Goal: Task Accomplishment & Management: Use online tool/utility

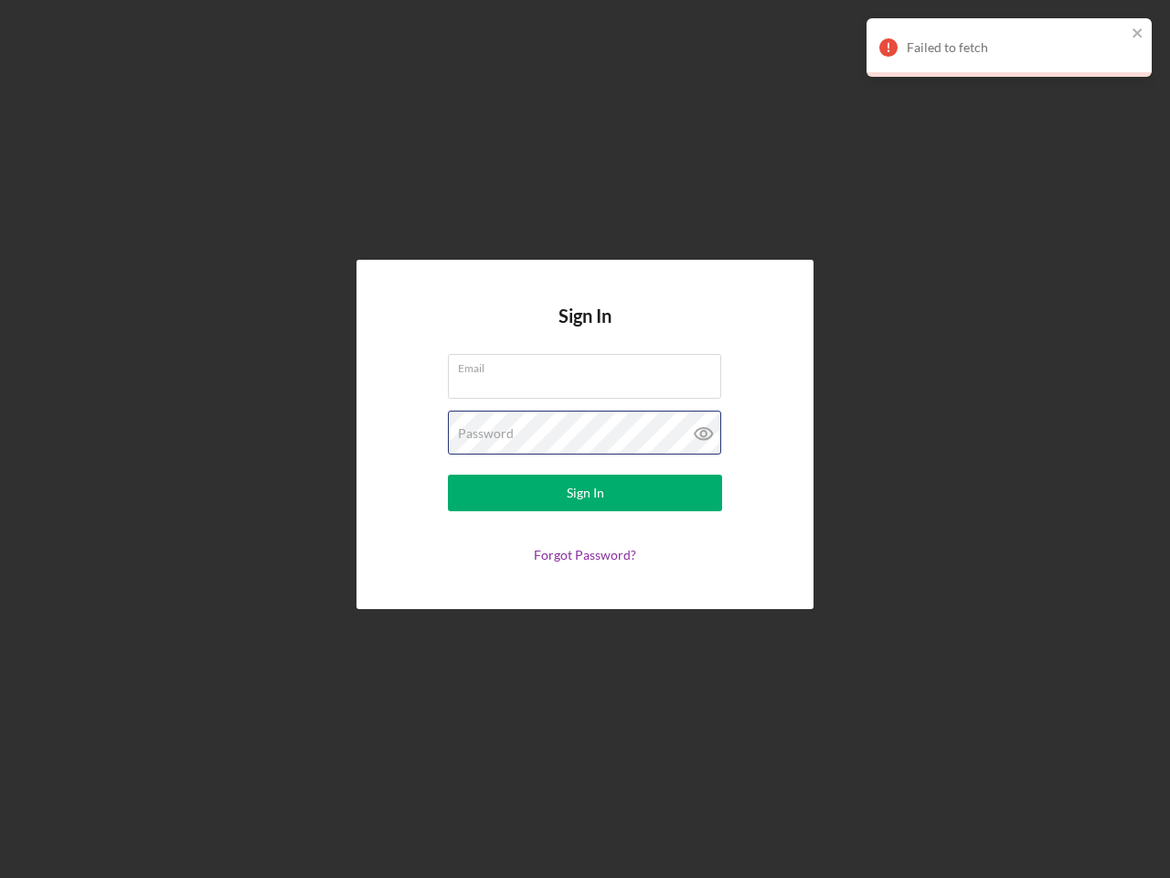
click at [585, 439] on div "Password" at bounding box center [585, 434] width 274 height 46
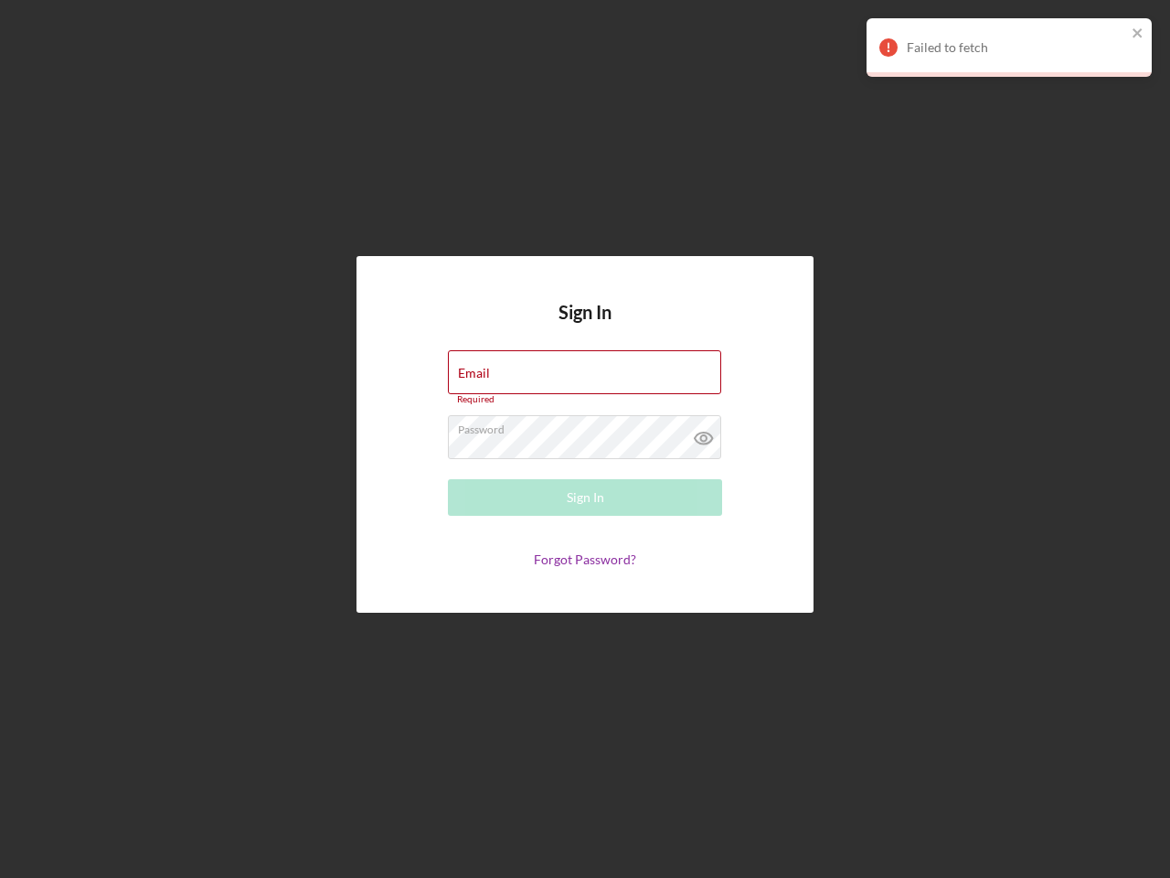
click at [704, 433] on icon at bounding box center [704, 438] width 46 height 46
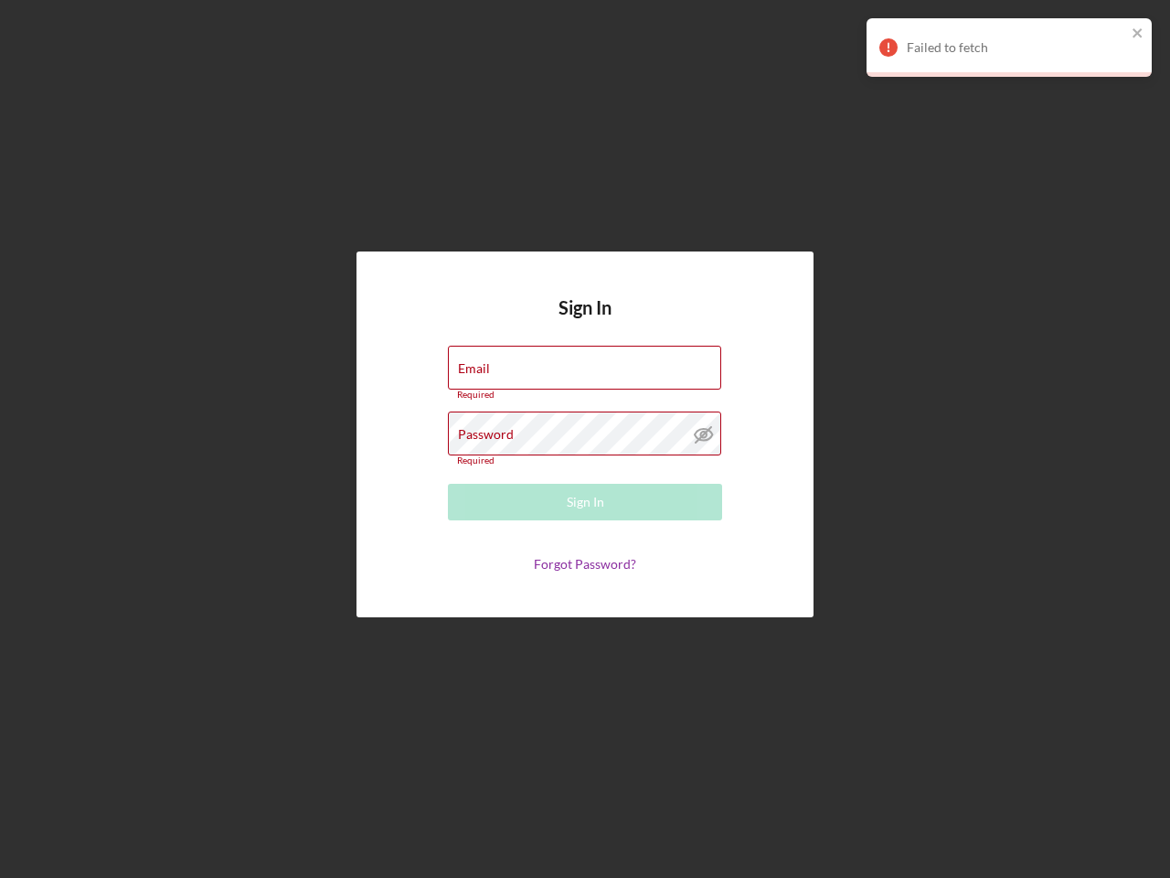
click at [1009, 48] on div "Failed to fetch" at bounding box center [1016, 47] width 219 height 15
